Goal: Task Accomplishment & Management: Use online tool/utility

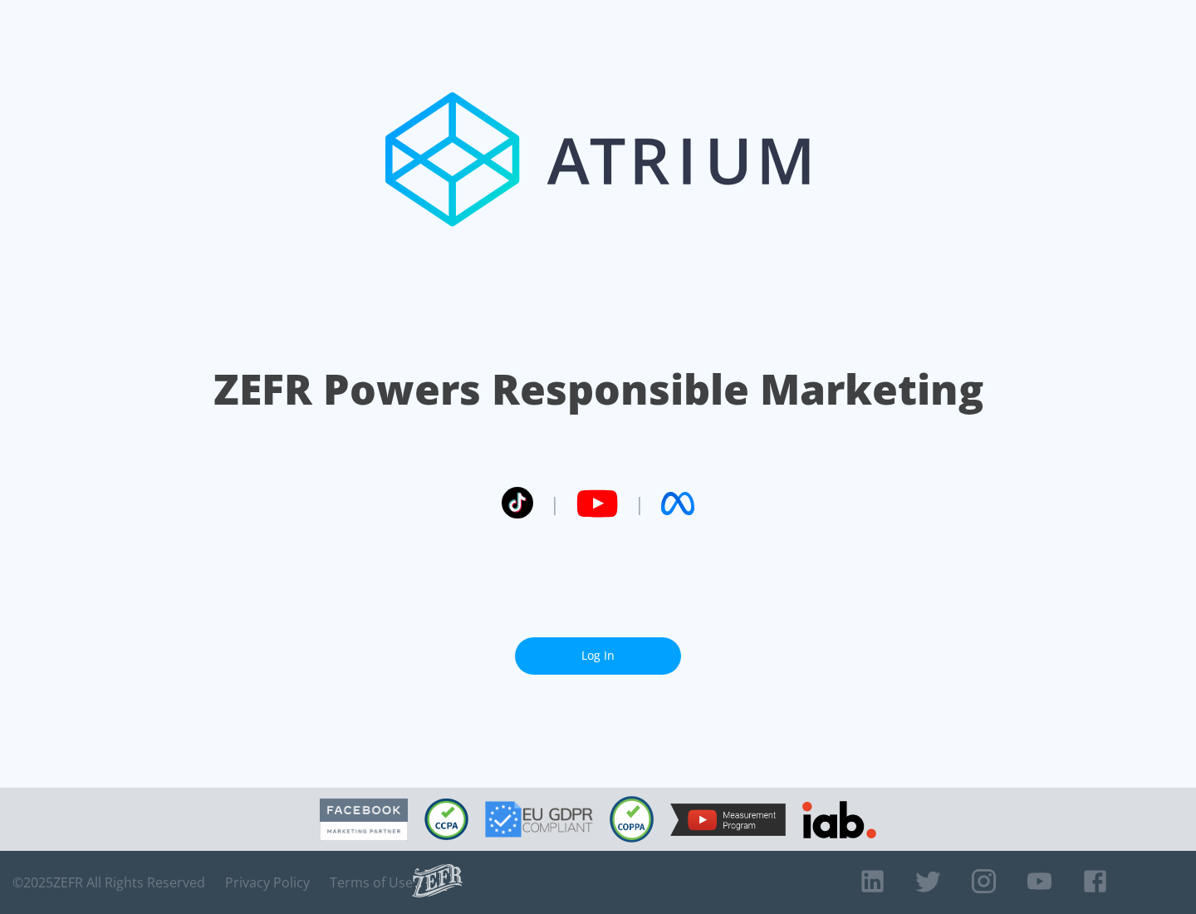
click at [598, 655] on link "Log In" at bounding box center [598, 655] width 166 height 37
